Goal: Contribute content

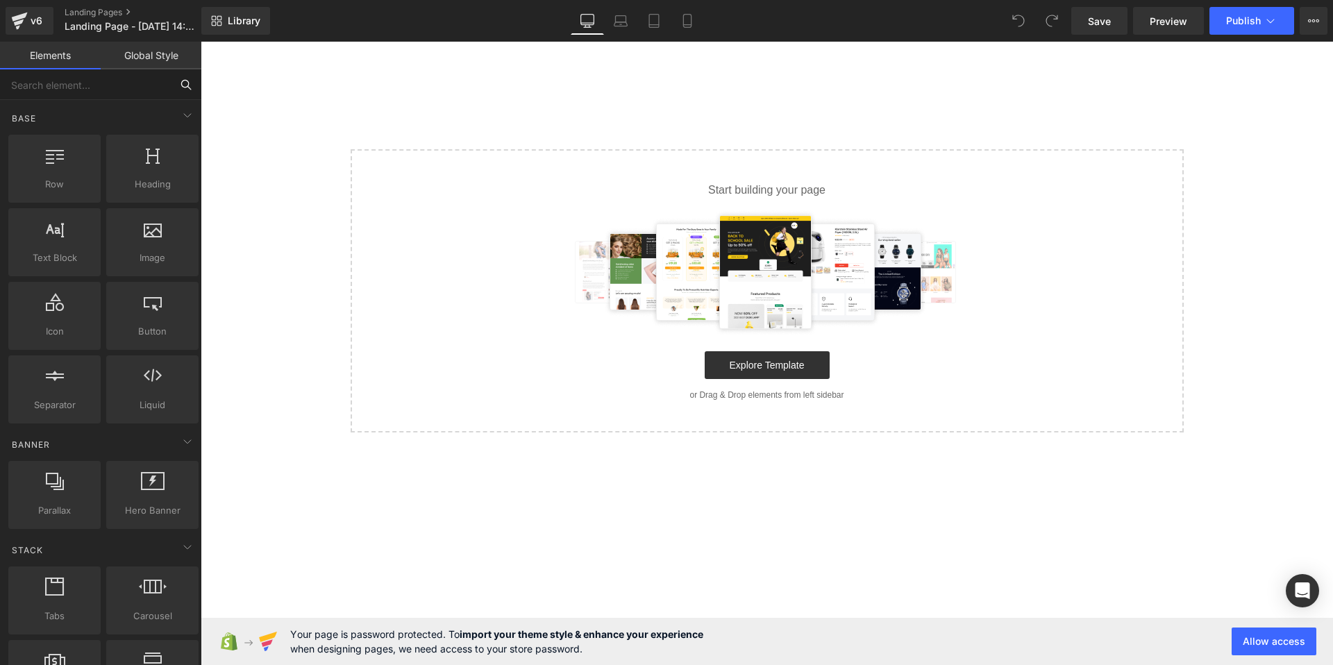
click at [96, 92] on input "text" at bounding box center [85, 84] width 171 height 31
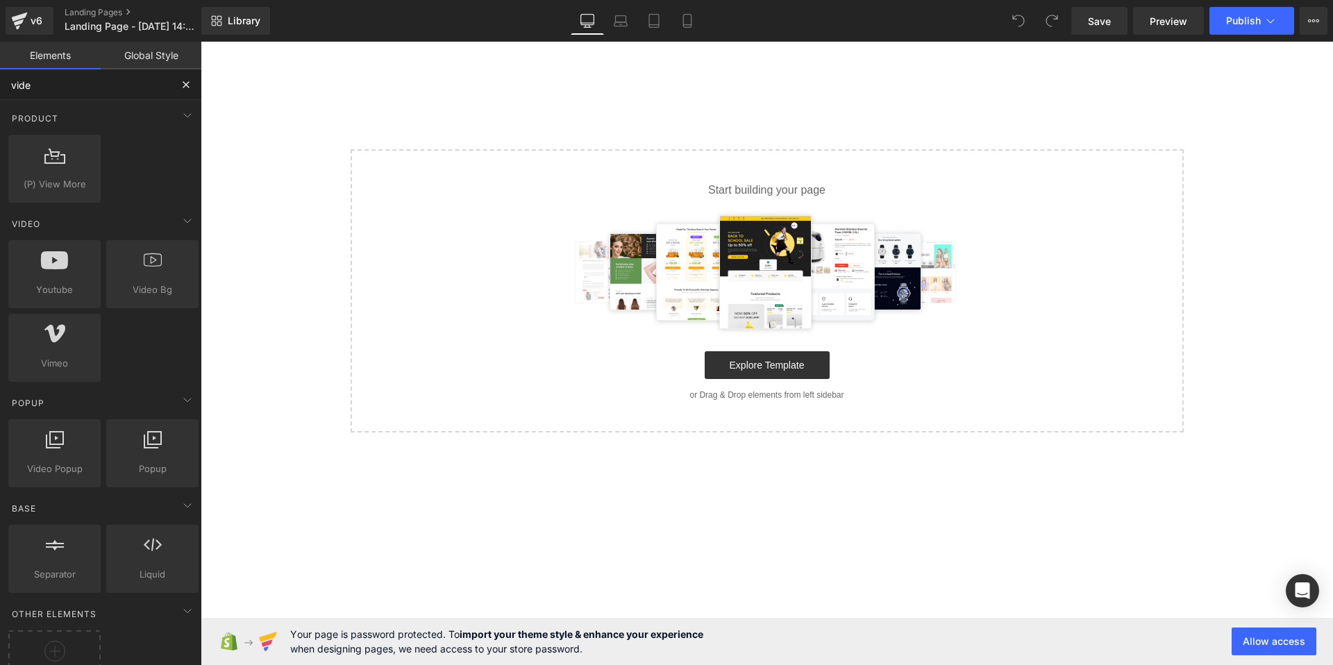
type input "video"
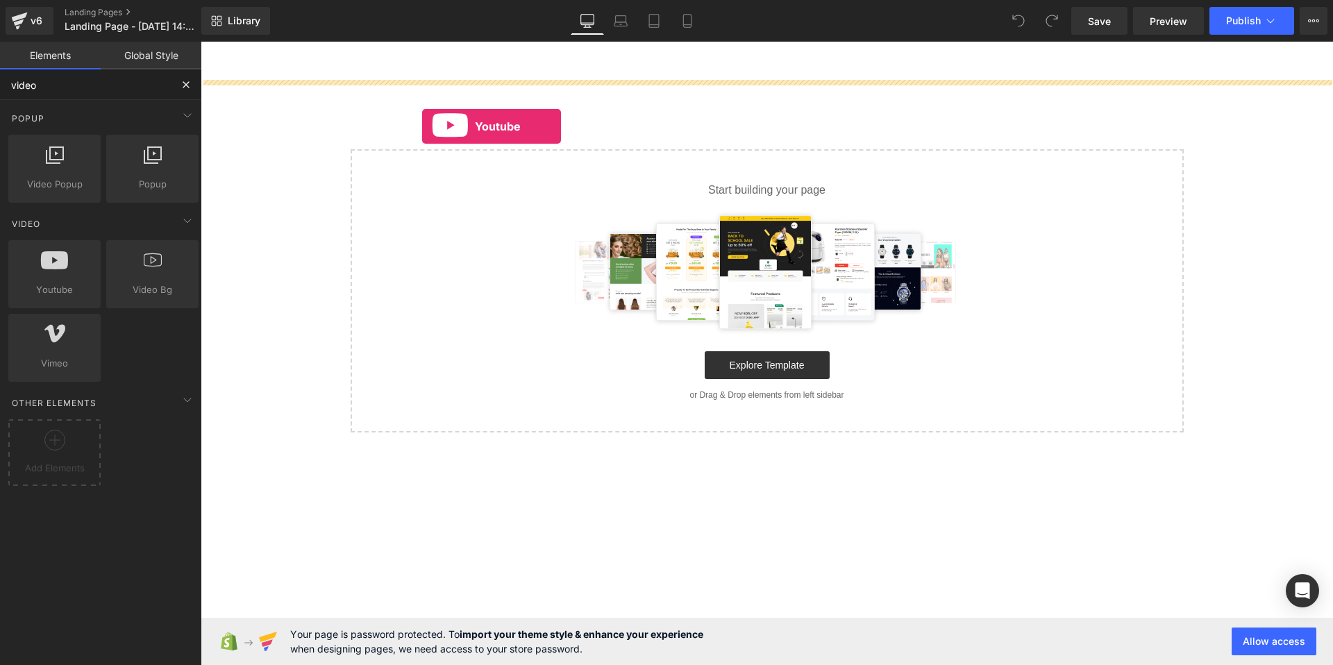
drag, startPoint x: 256, startPoint y: 322, endPoint x: 495, endPoint y: 122, distance: 312.0
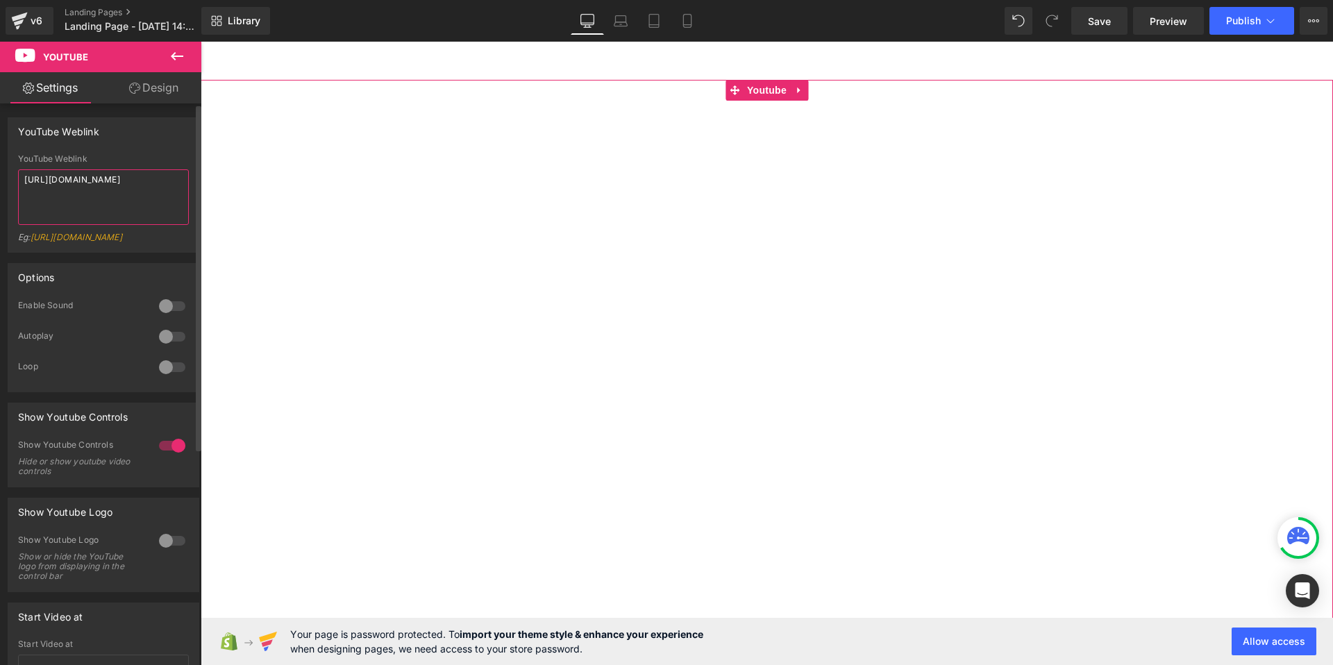
click at [120, 192] on textarea "https://www.youtube.com/watch?v=OQBlWco72c4" at bounding box center [103, 197] width 171 height 56
paste textarea "5s0tCZg6gBg&list=RDoCLeNaCRfWY&index=17"
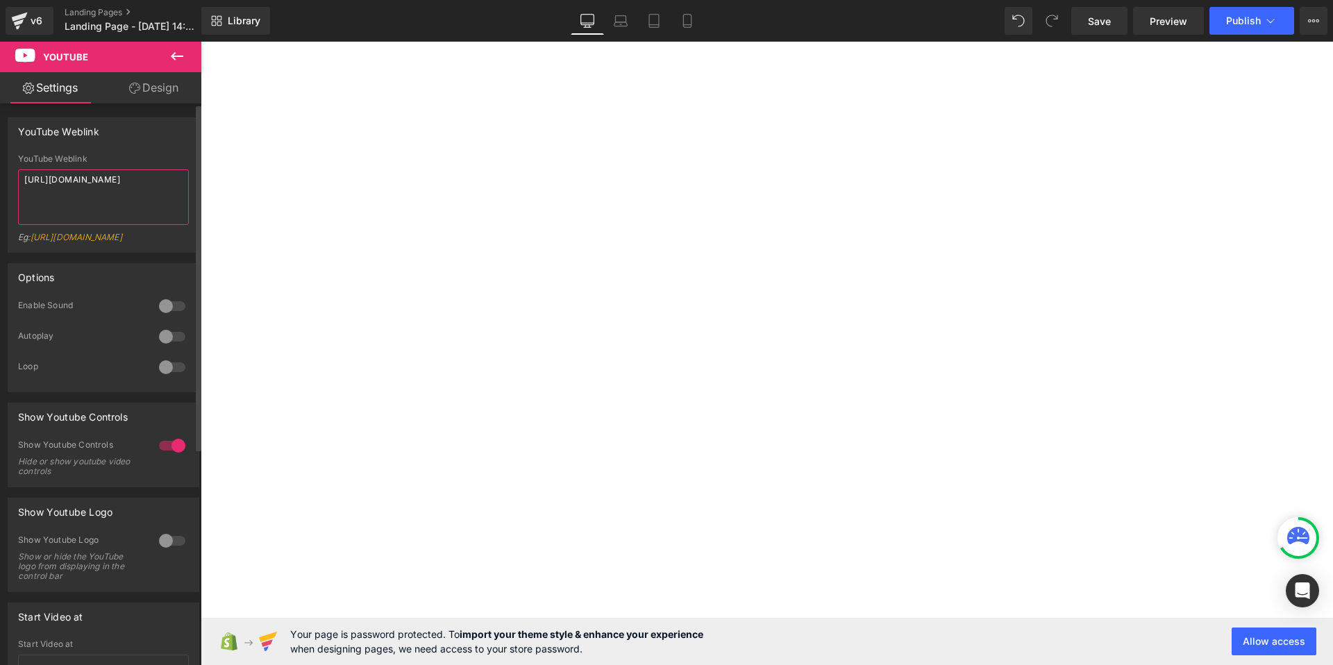
type textarea "https://www.youtube.com/watch?v=5s0tCZg6gBg&list=RDoCLeNaCRfWY&index=17"
click at [133, 157] on div "YouTube Weblink" at bounding box center [103, 159] width 171 height 10
click at [1238, 19] on span "Publish" at bounding box center [1243, 20] width 35 height 11
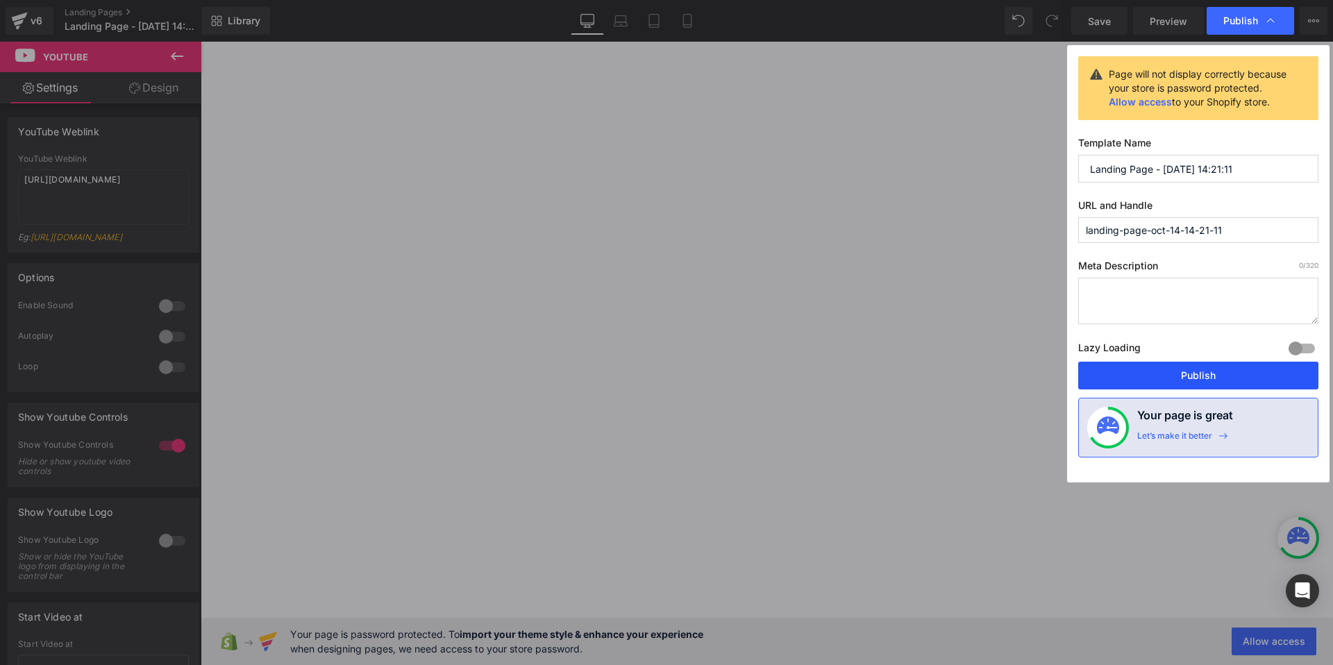
click at [1124, 380] on button "Publish" at bounding box center [1198, 376] width 240 height 28
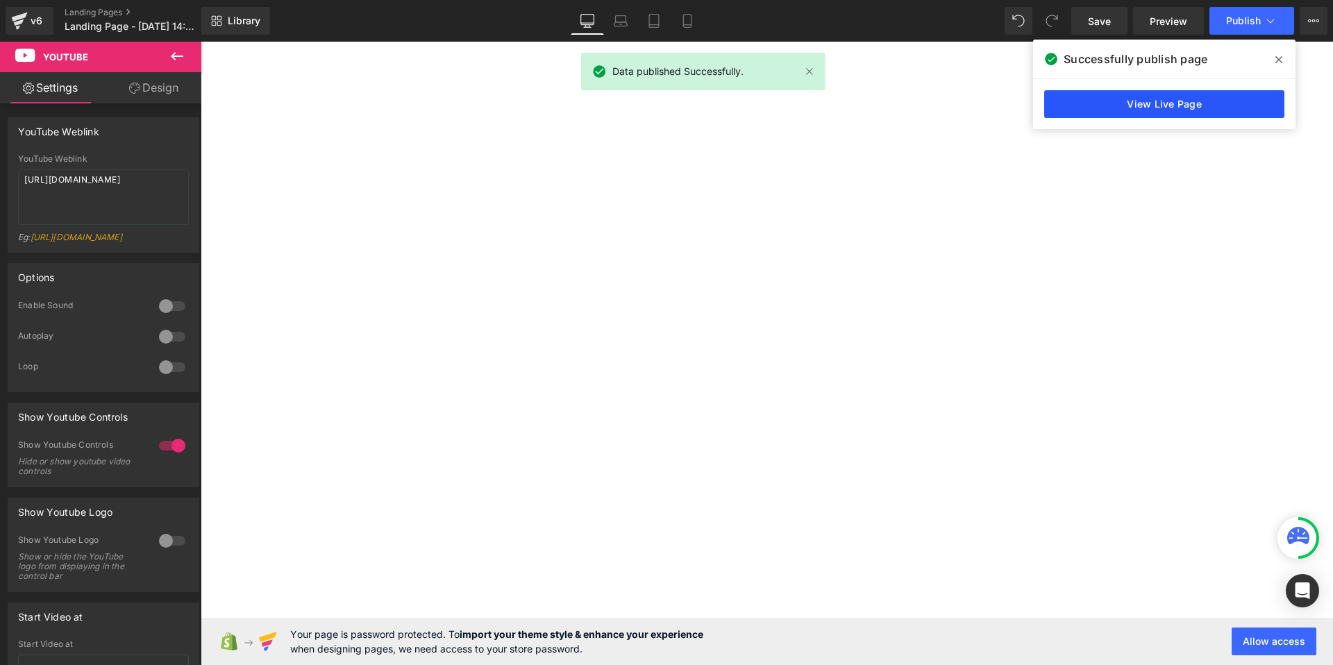
click at [1086, 104] on link "View Live Page" at bounding box center [1164, 104] width 240 height 28
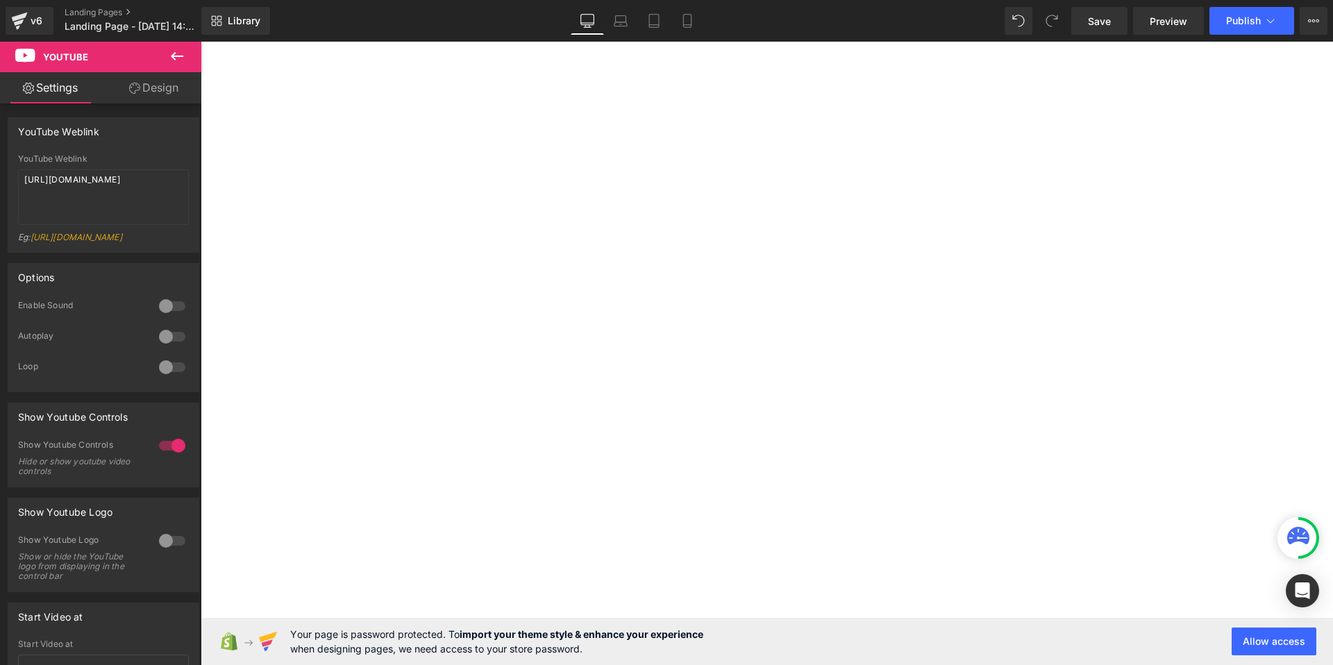
click at [172, 58] on icon at bounding box center [177, 56] width 17 height 17
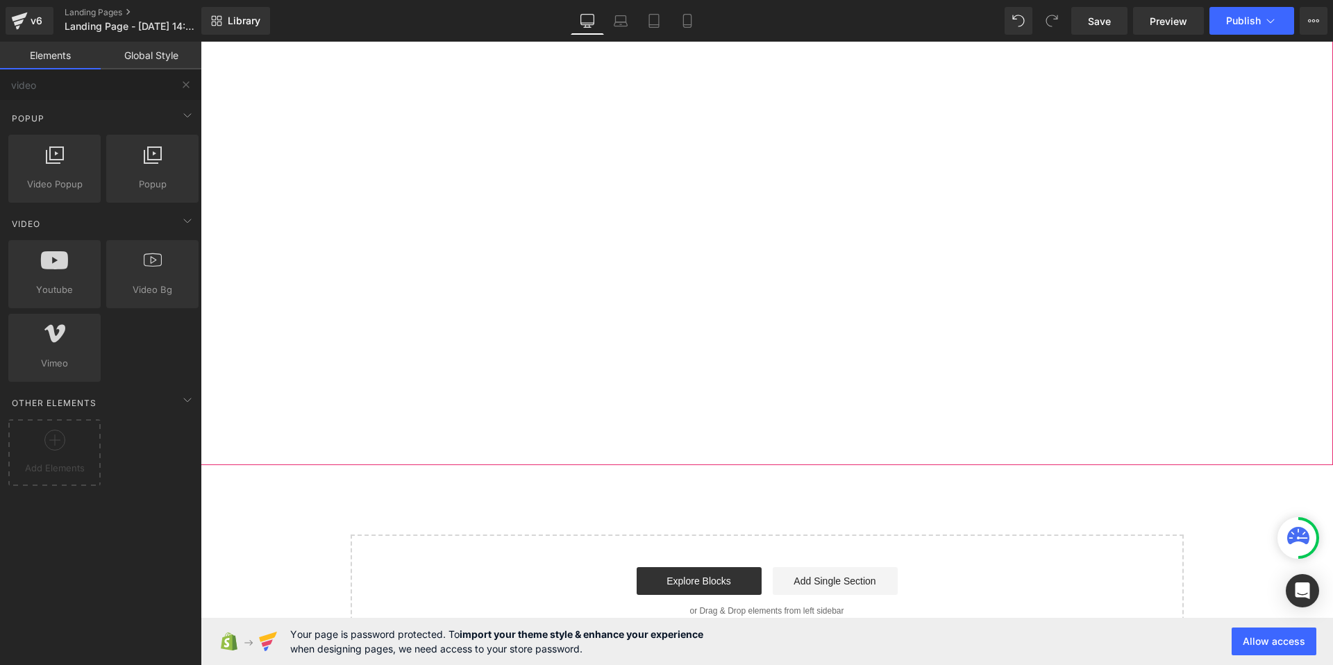
scroll to position [256, 0]
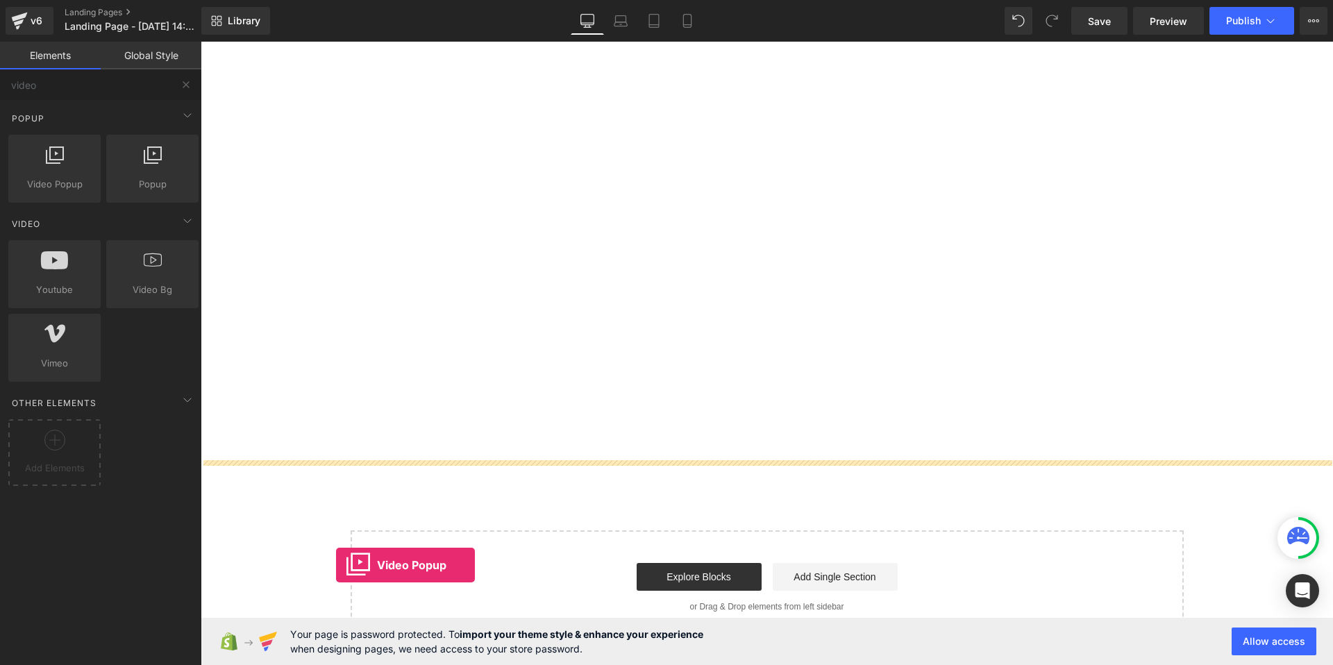
drag, startPoint x: 253, startPoint y: 216, endPoint x: 336, endPoint y: 565, distance: 358.9
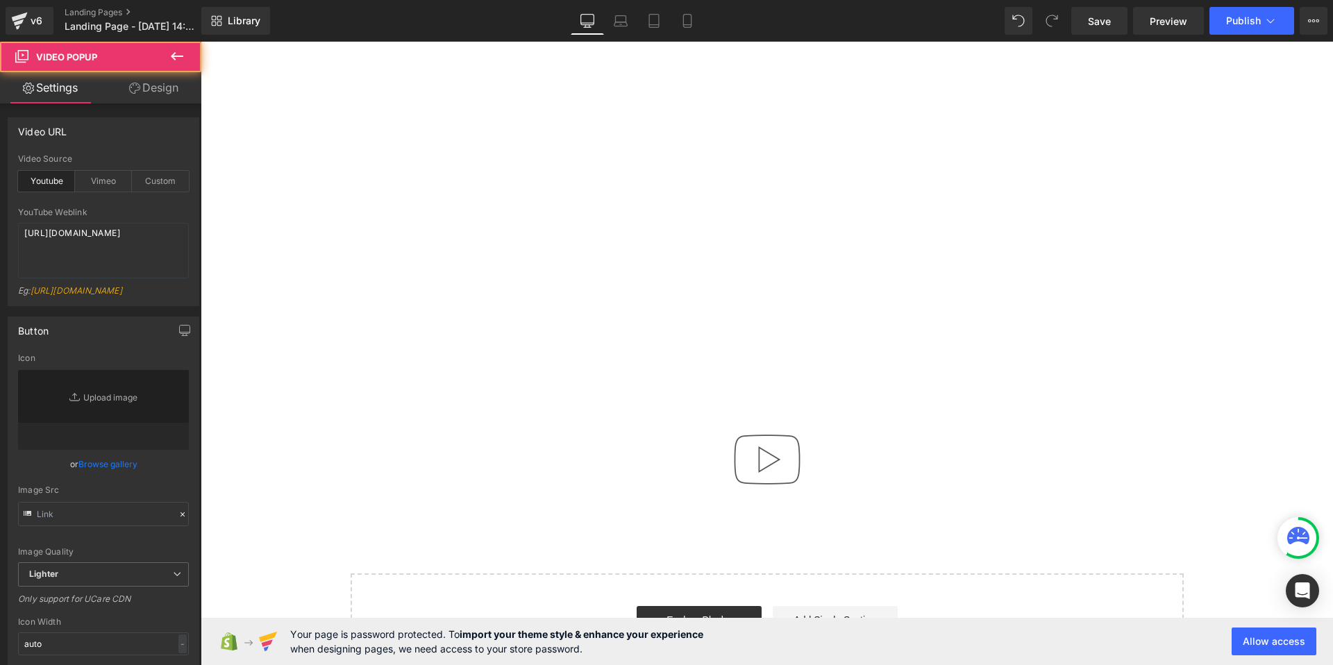
type input "//d1um8515vdn9kb.cloudfront.net/images/youtube-play-button.png"
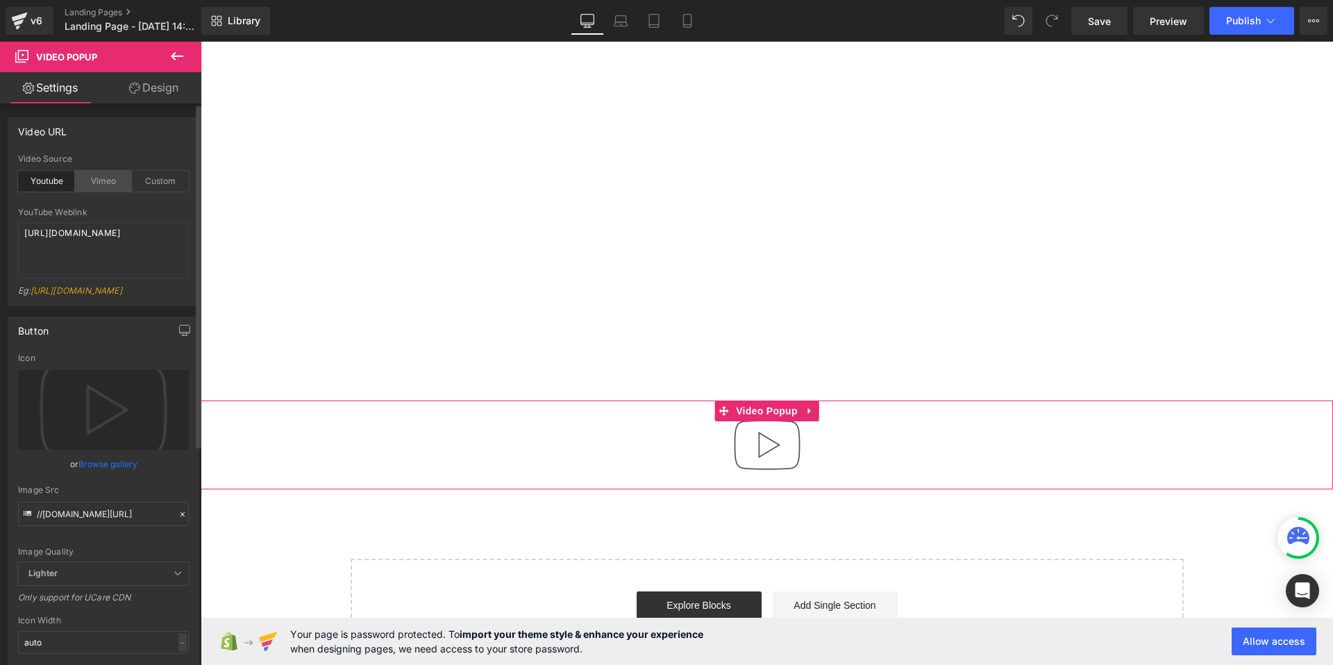
click at [102, 185] on div "Vimeo" at bounding box center [103, 181] width 57 height 21
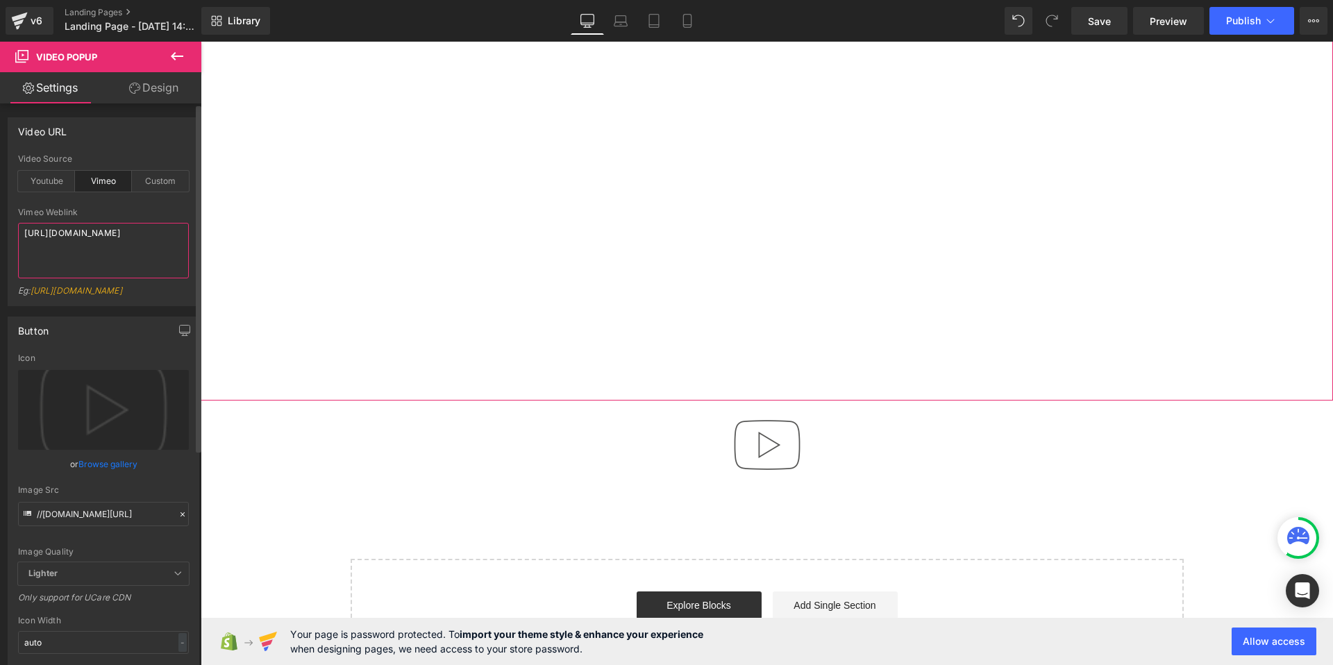
click at [112, 231] on textarea "https://vimeo.com/57600809" at bounding box center [103, 251] width 171 height 56
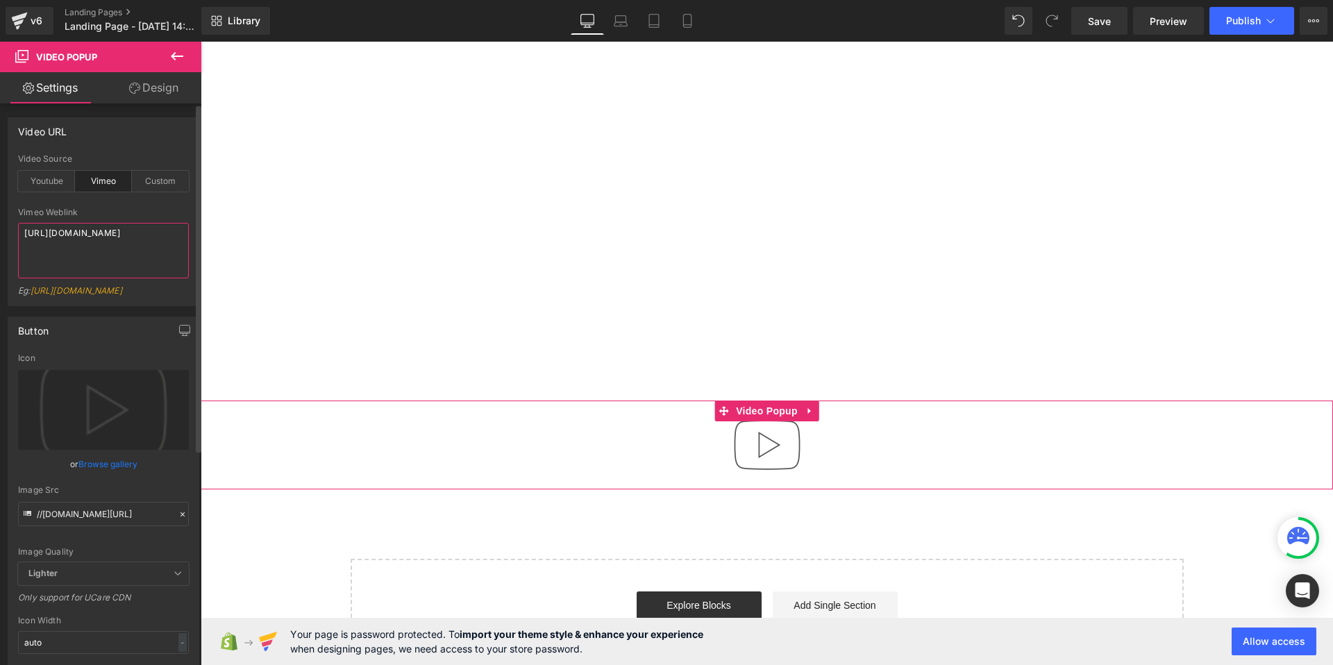
click at [112, 231] on textarea "https://vimeo.com/57600809" at bounding box center [103, 251] width 171 height 56
paste textarea "125505125"
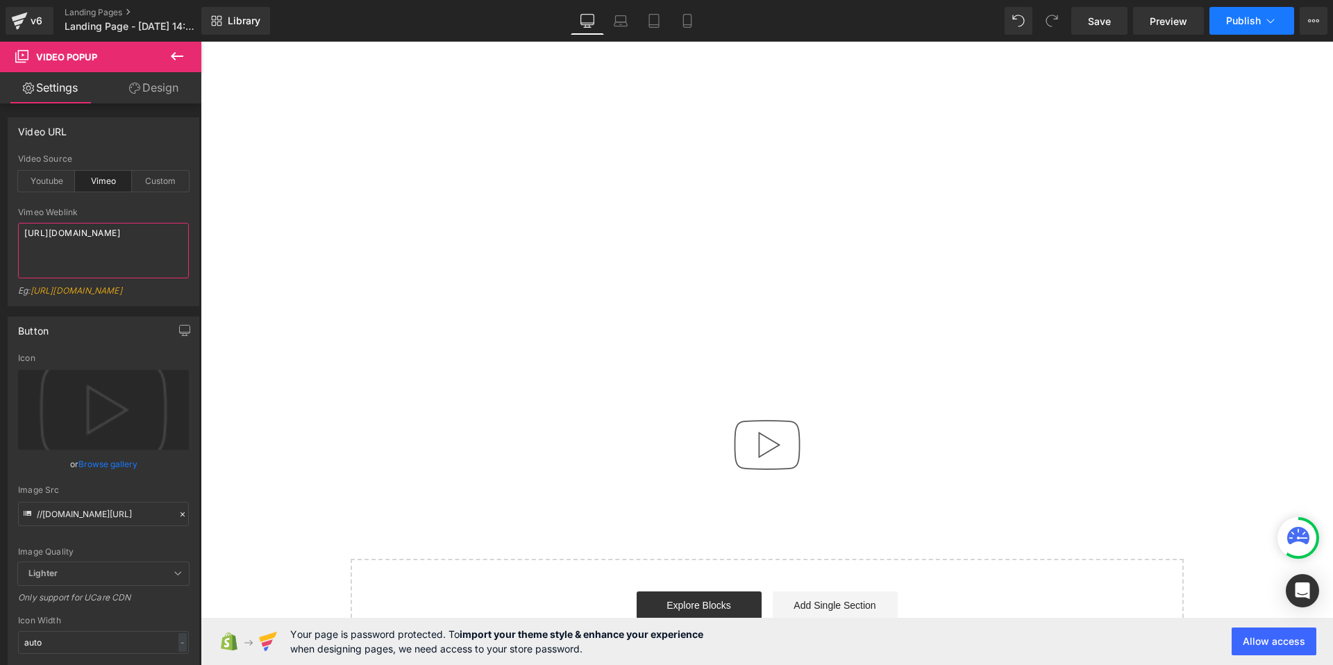
type textarea "https://vimeo.com/125505125"
click at [1244, 20] on span "Publish" at bounding box center [1243, 20] width 35 height 11
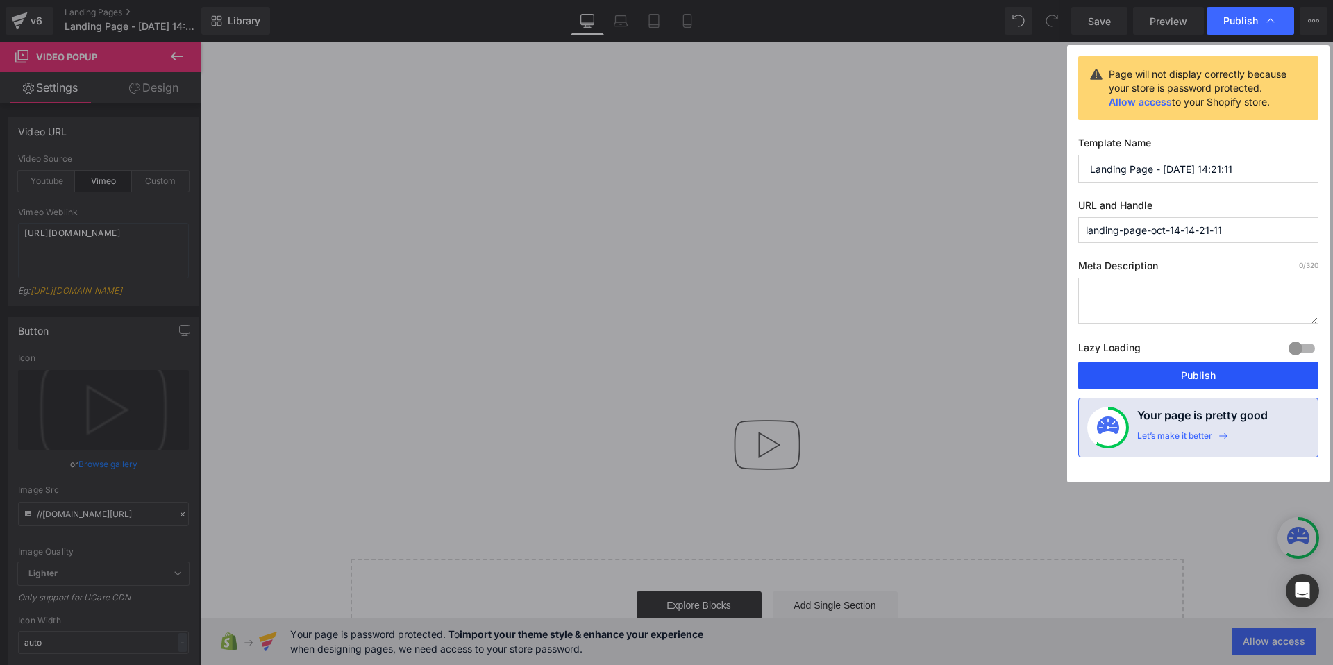
click at [1154, 376] on button "Publish" at bounding box center [1198, 376] width 240 height 28
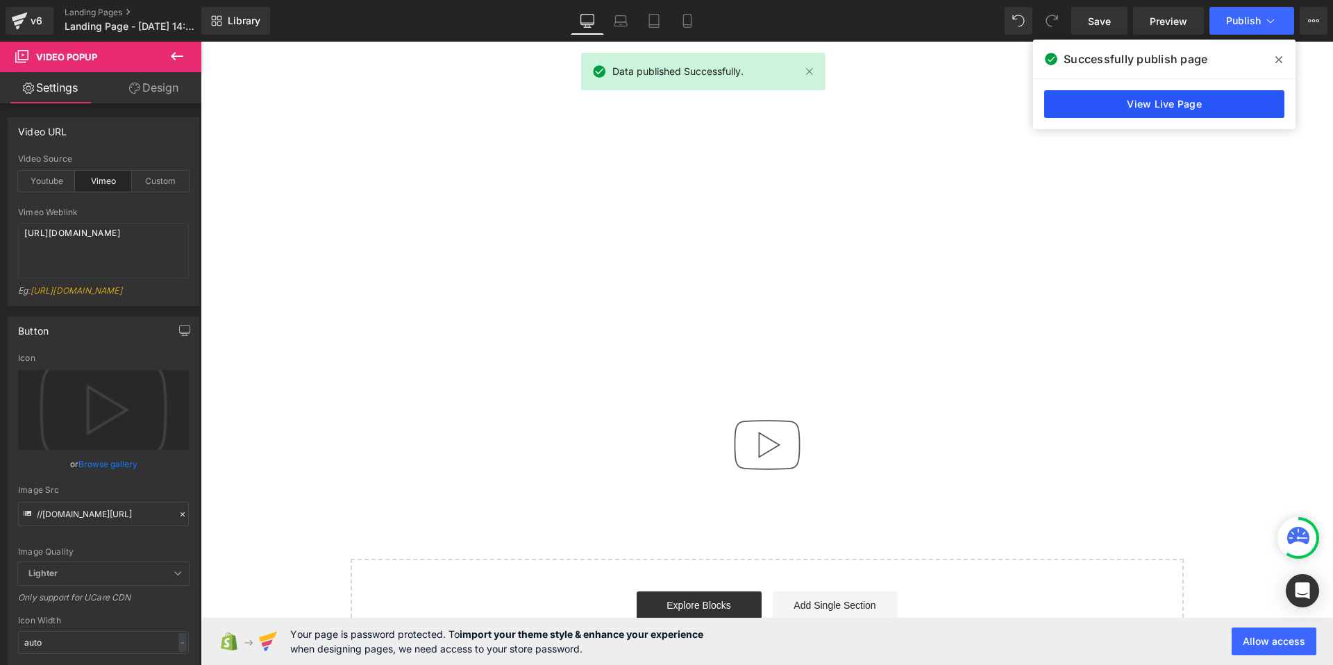
click at [1096, 111] on link "View Live Page" at bounding box center [1164, 104] width 240 height 28
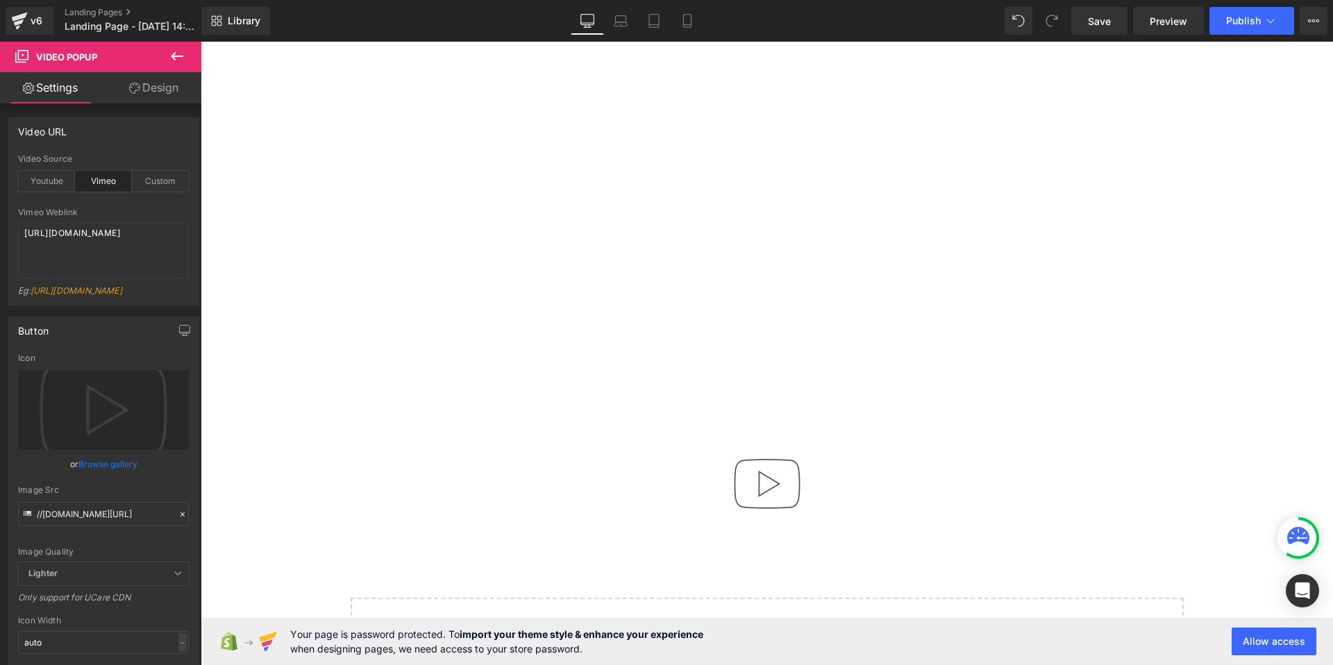
scroll to position [345, 0]
